Goal: Task Accomplishment & Management: Use online tool/utility

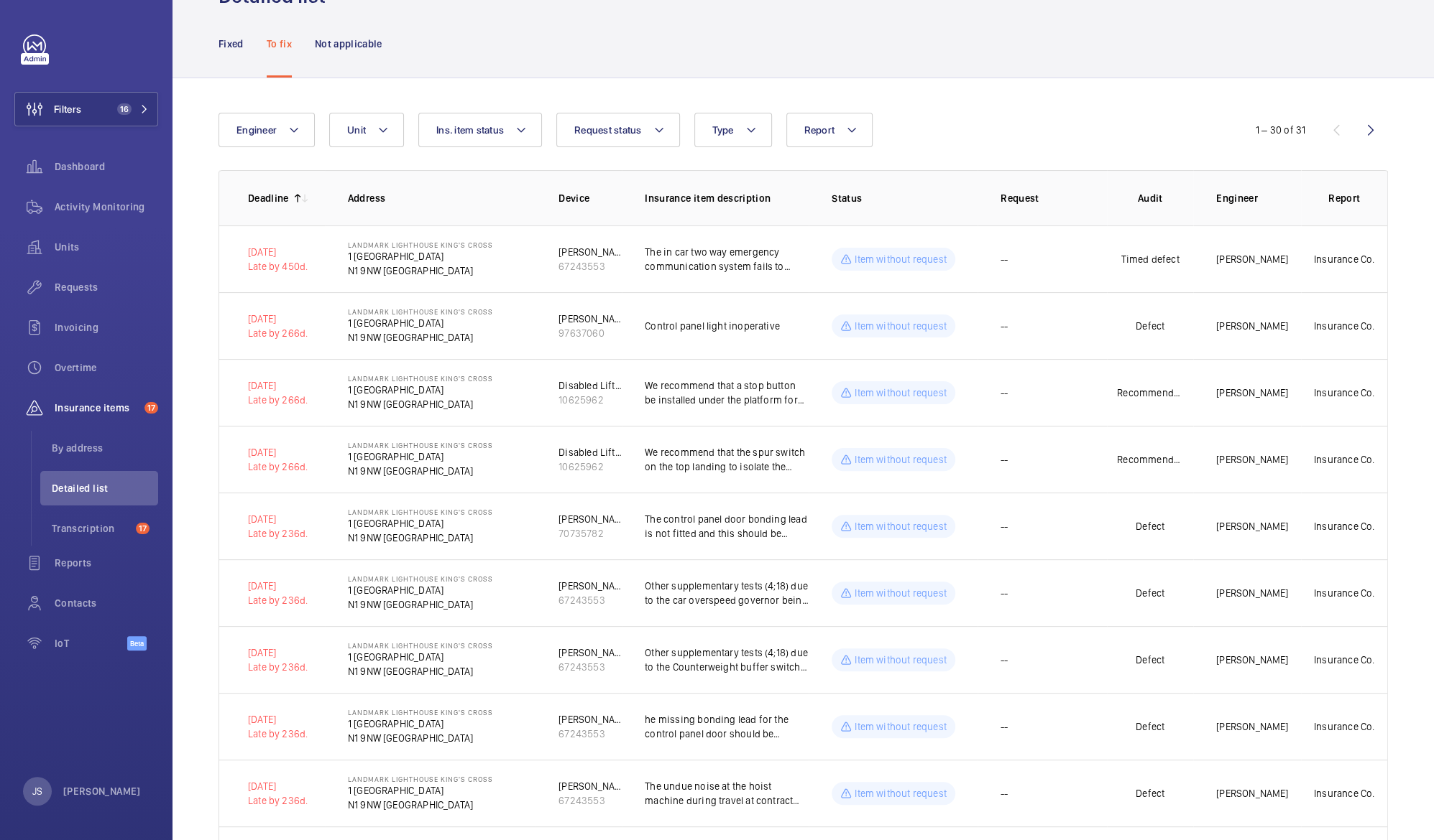
scroll to position [74, 0]
click at [851, 127] on mat-icon at bounding box center [852, 127] width 11 height 17
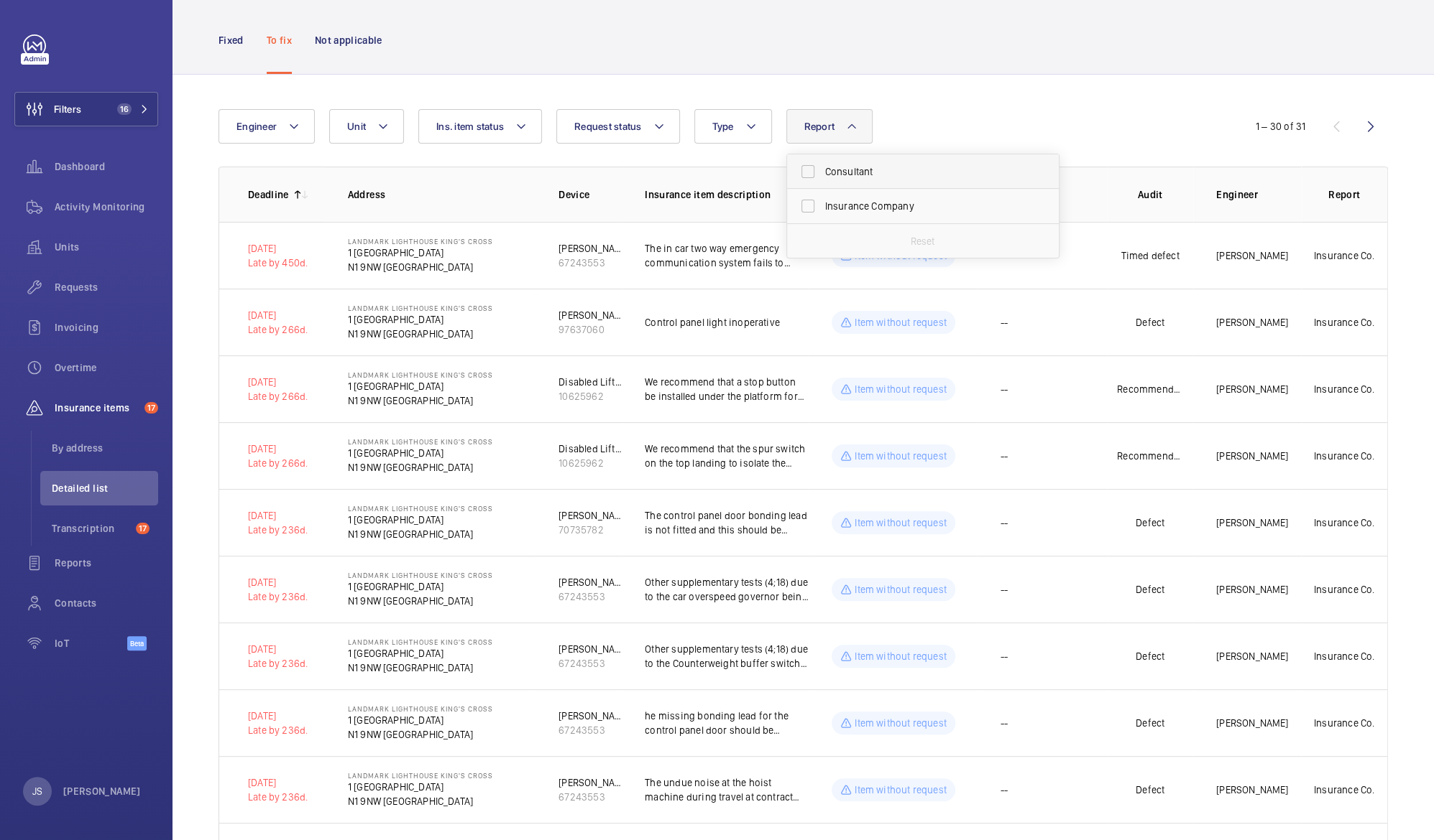
click at [853, 177] on span "Consultant" at bounding box center [923, 171] width 197 height 14
click at [822, 177] on input "Consultant" at bounding box center [808, 171] width 29 height 29
checkbox input "true"
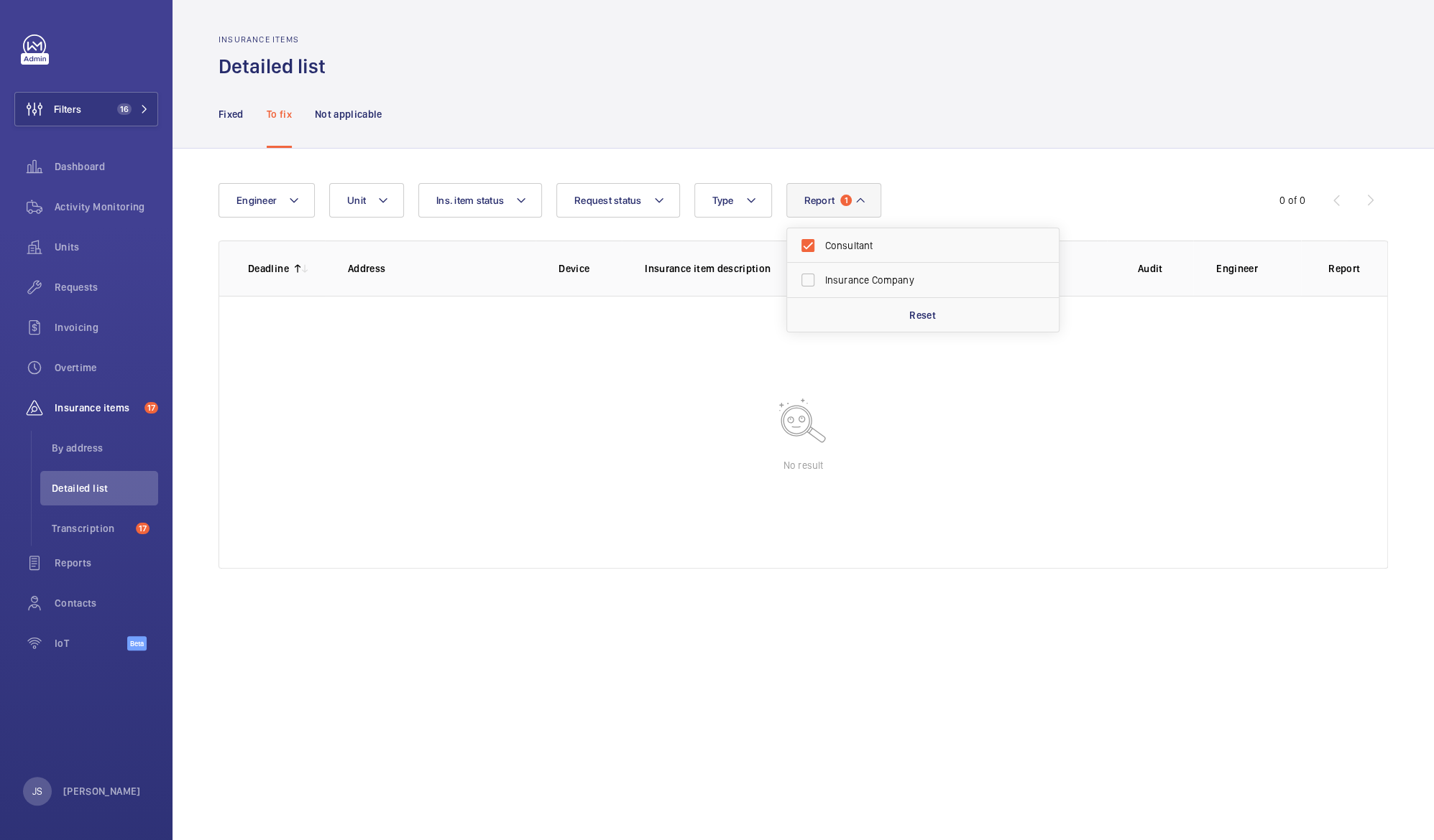
click at [897, 196] on div "Engineer Unit Report 1 Consultant Insurance Company Reset Request status Ins. i…" at bounding box center [717, 200] width 997 height 34
click at [858, 204] on mat-icon at bounding box center [860, 200] width 11 height 17
click at [888, 317] on div "Reset" at bounding box center [922, 314] width 272 height 34
checkbox input "false"
